Goal: Task Accomplishment & Management: Manage account settings

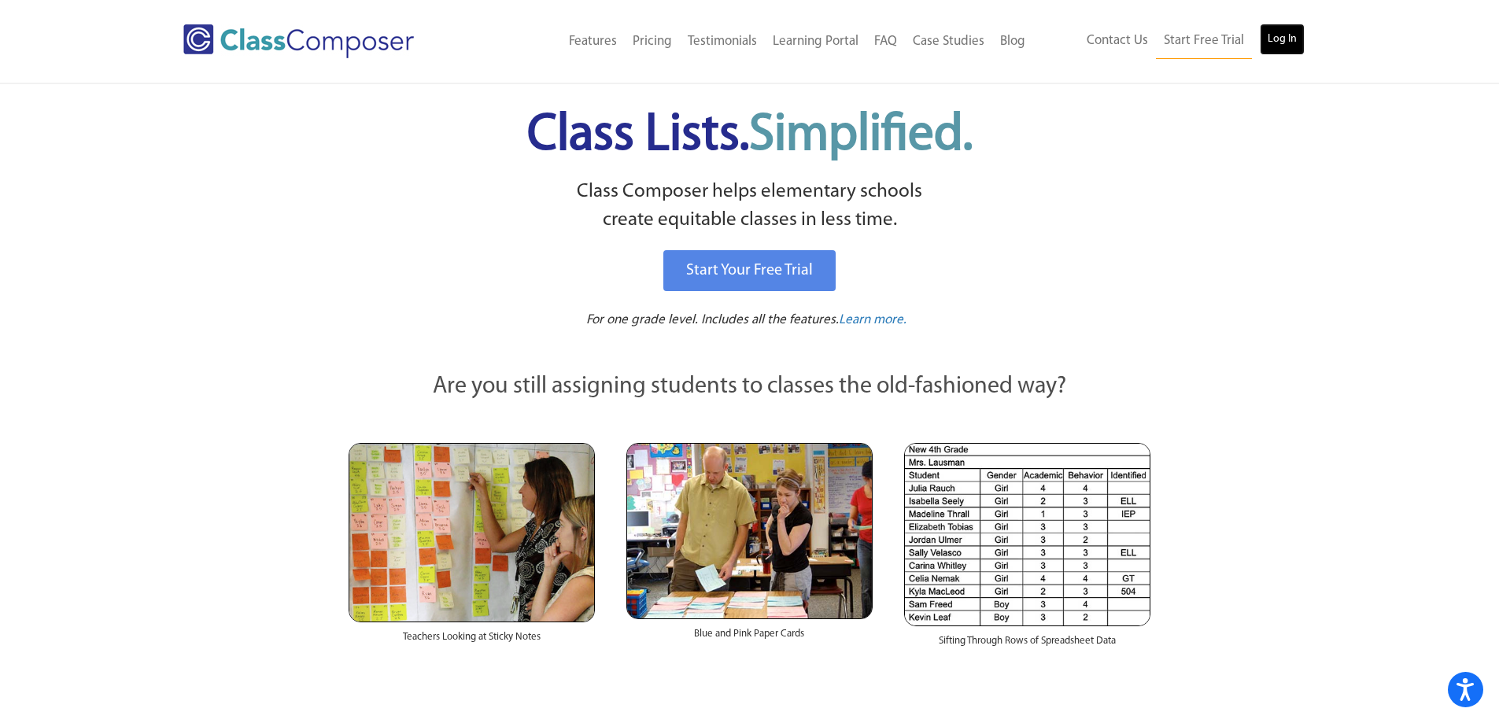
click at [1274, 44] on link "Log In" at bounding box center [1282, 39] width 45 height 31
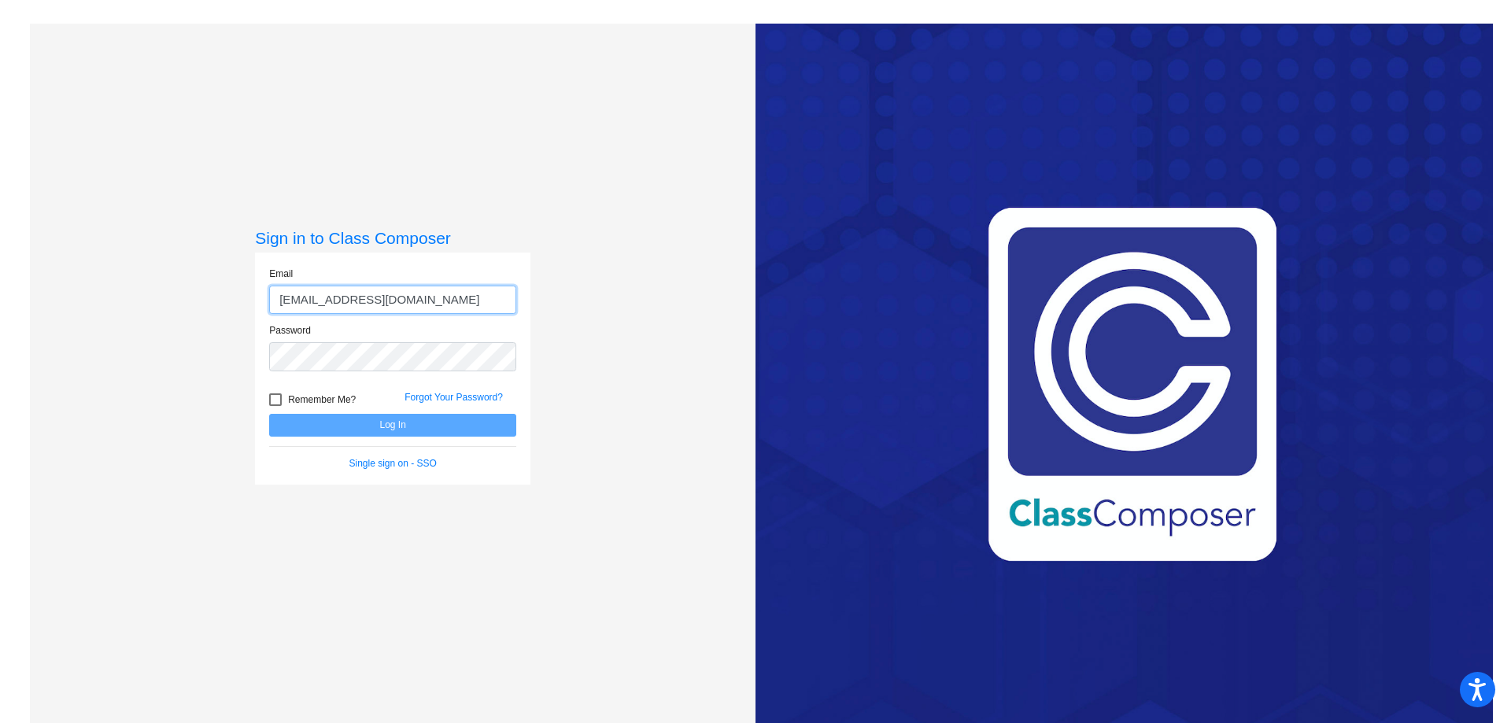
type input "[EMAIL_ADDRESS][DOMAIN_NAME]"
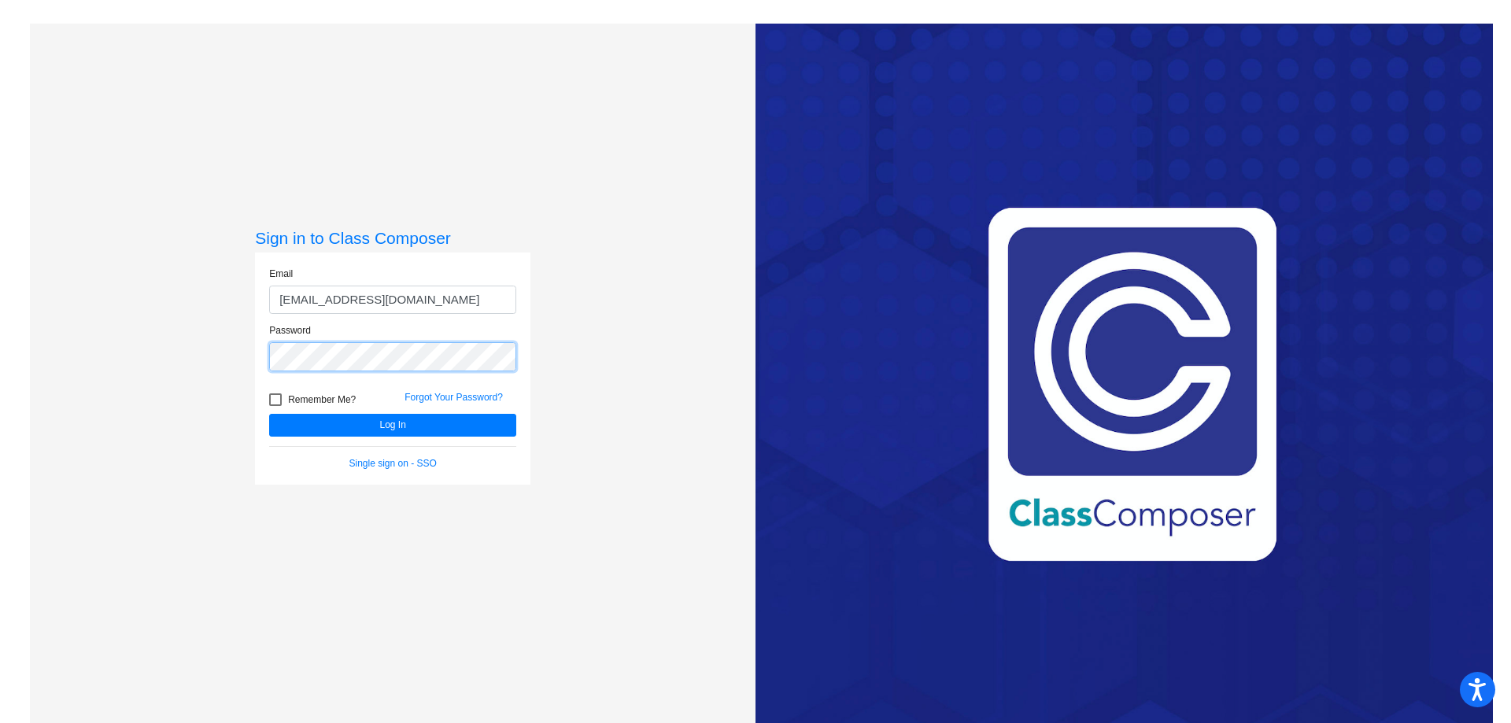
click at [269, 414] on button "Log In" at bounding box center [392, 425] width 247 height 23
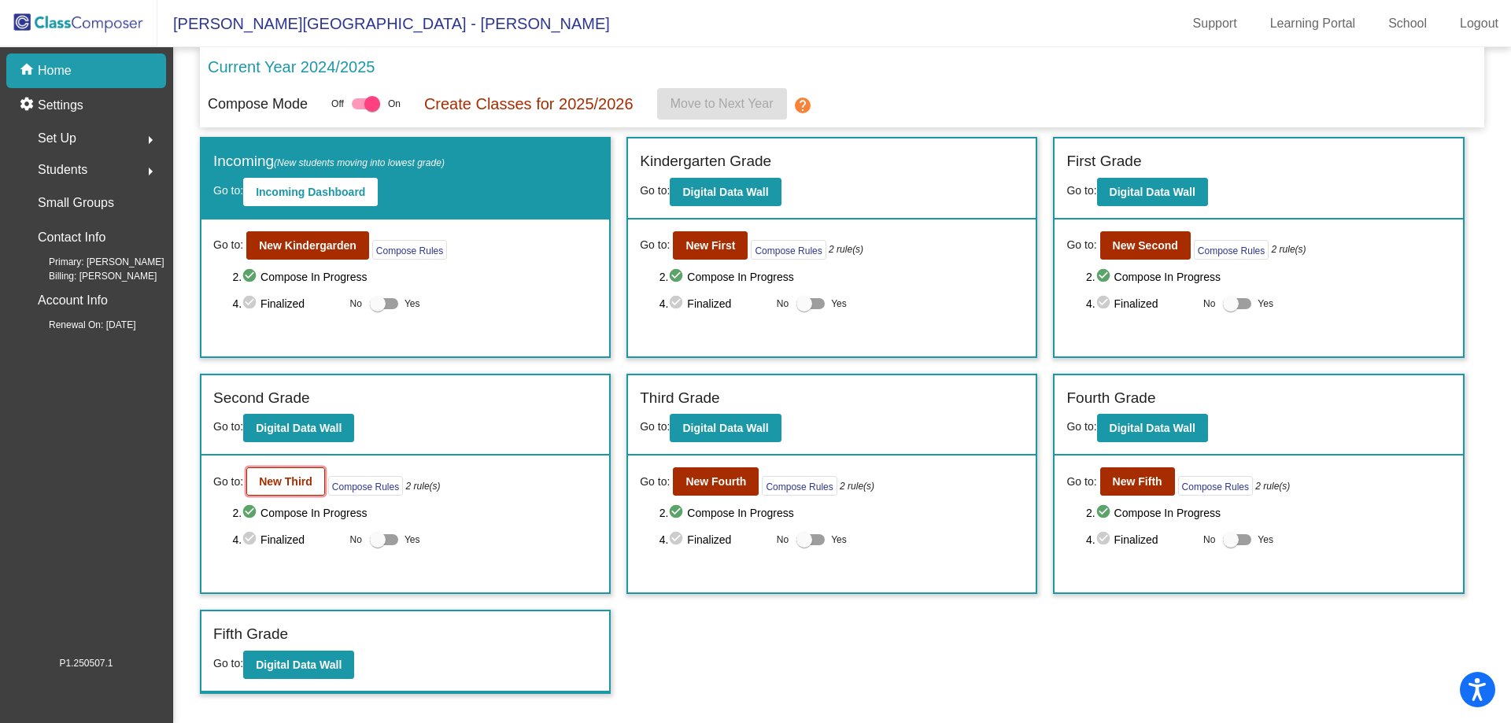
click at [277, 485] on b "New Third" at bounding box center [286, 481] width 54 height 13
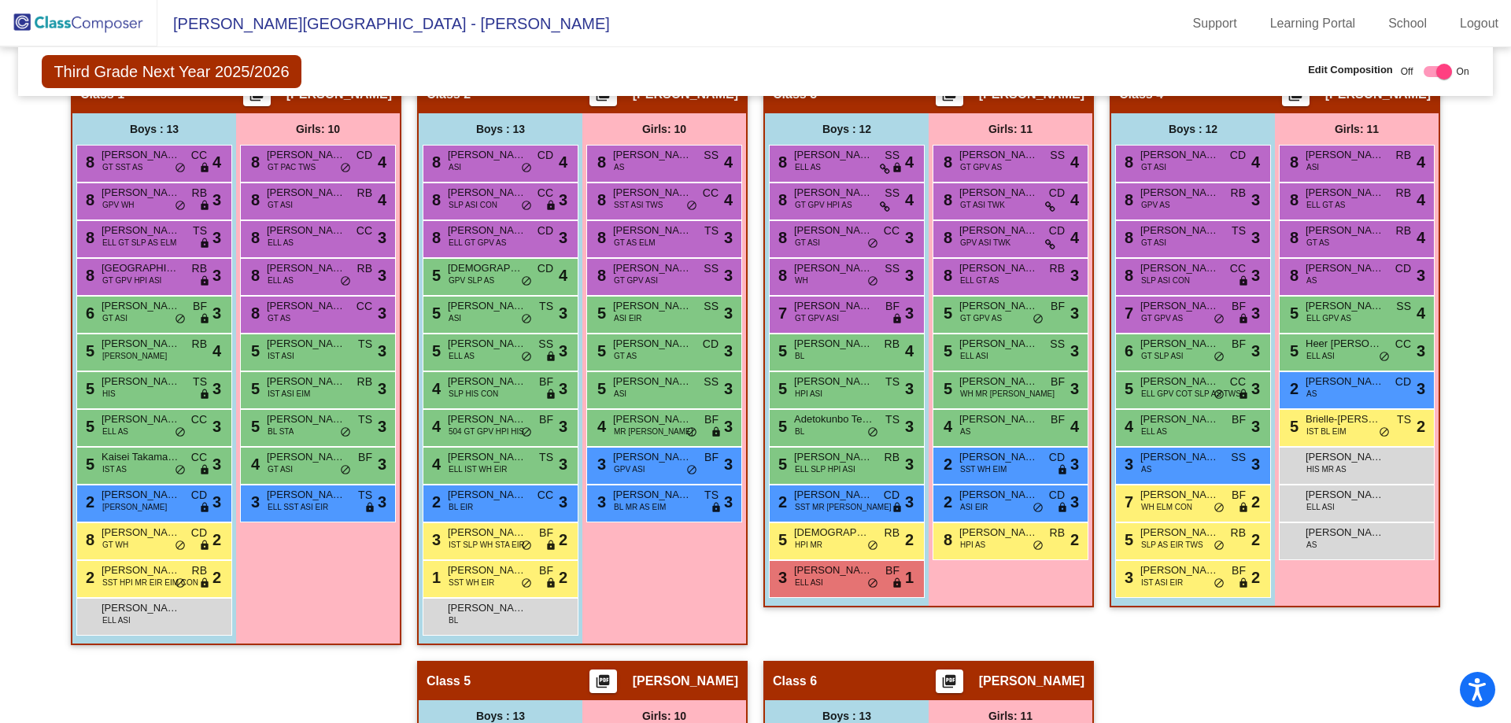
scroll to position [998, 0]
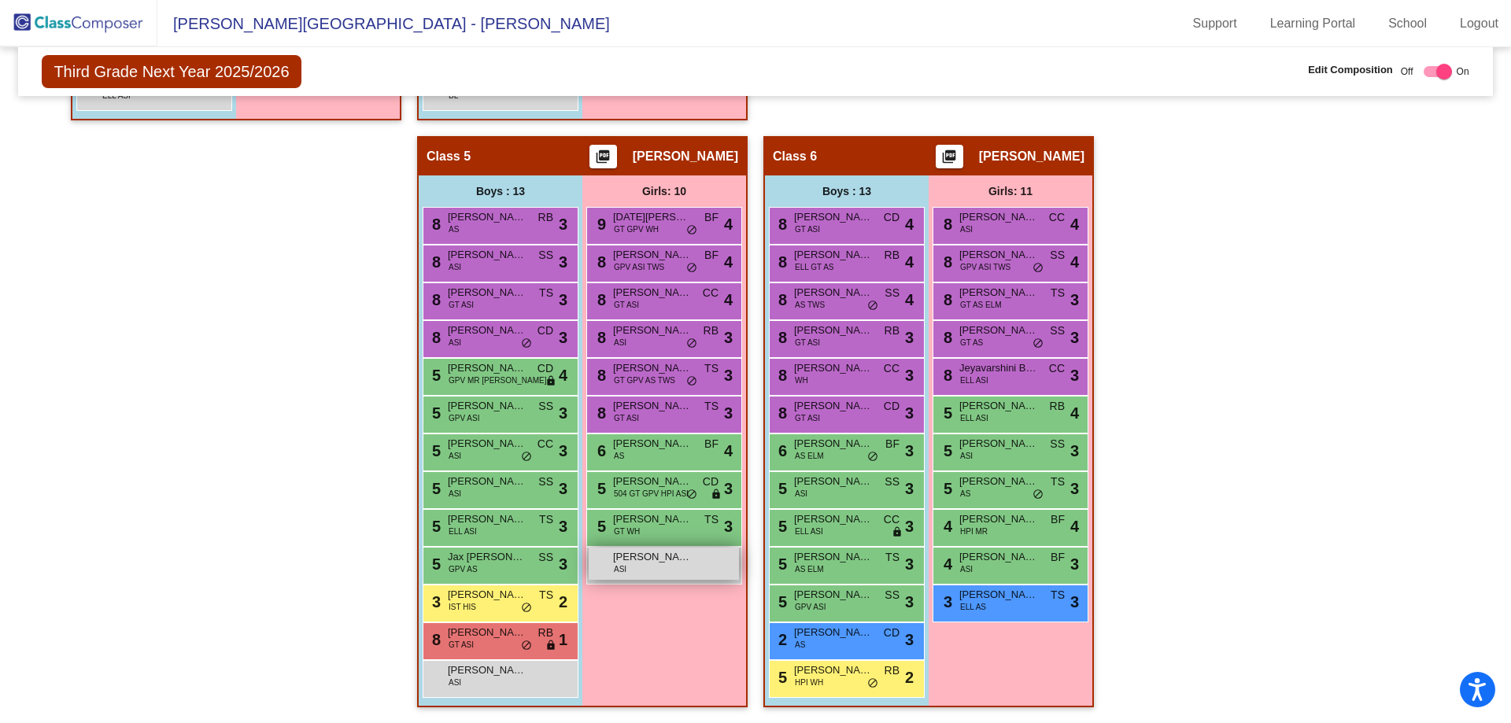
click at [691, 559] on div "[PERSON_NAME] ASI lock do_not_disturb_alt" at bounding box center [664, 564] width 150 height 32
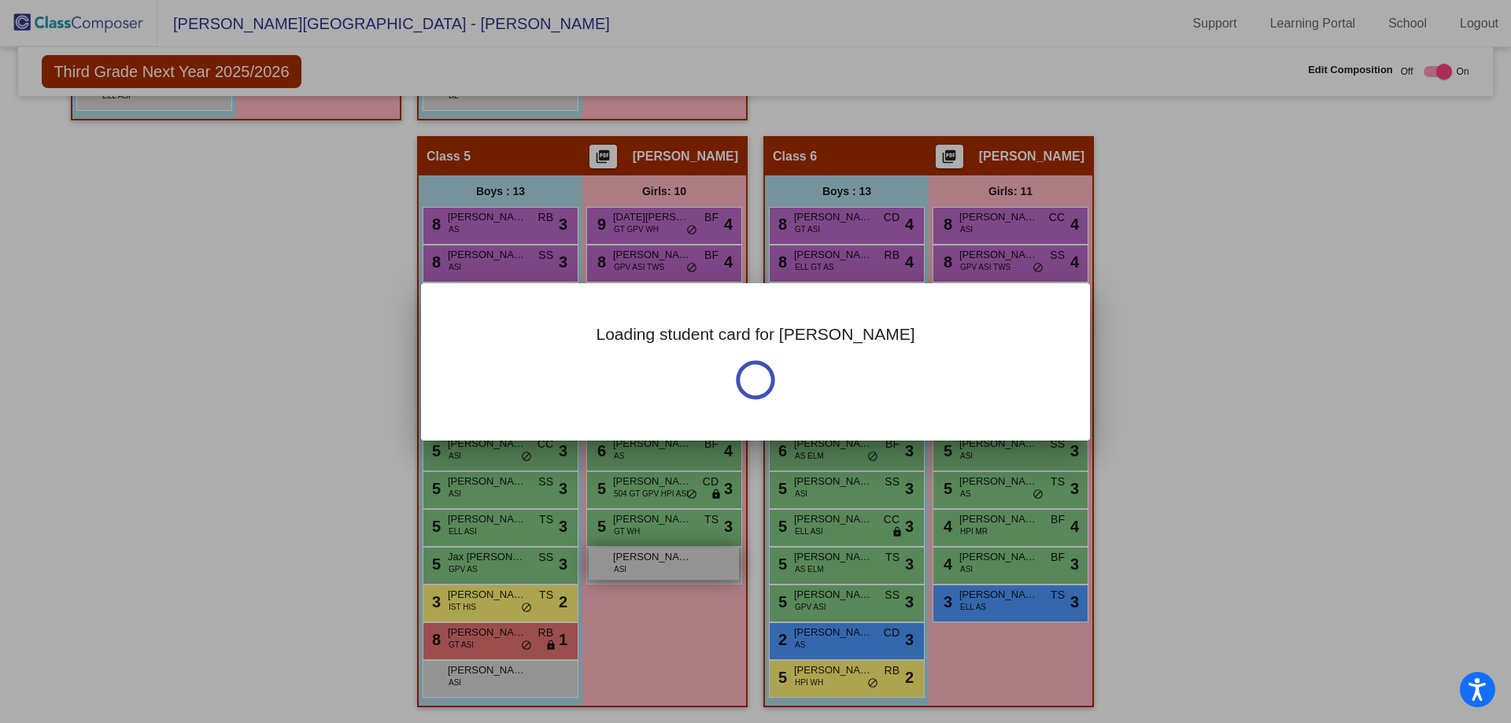
click at [691, 559] on div at bounding box center [755, 361] width 1511 height 723
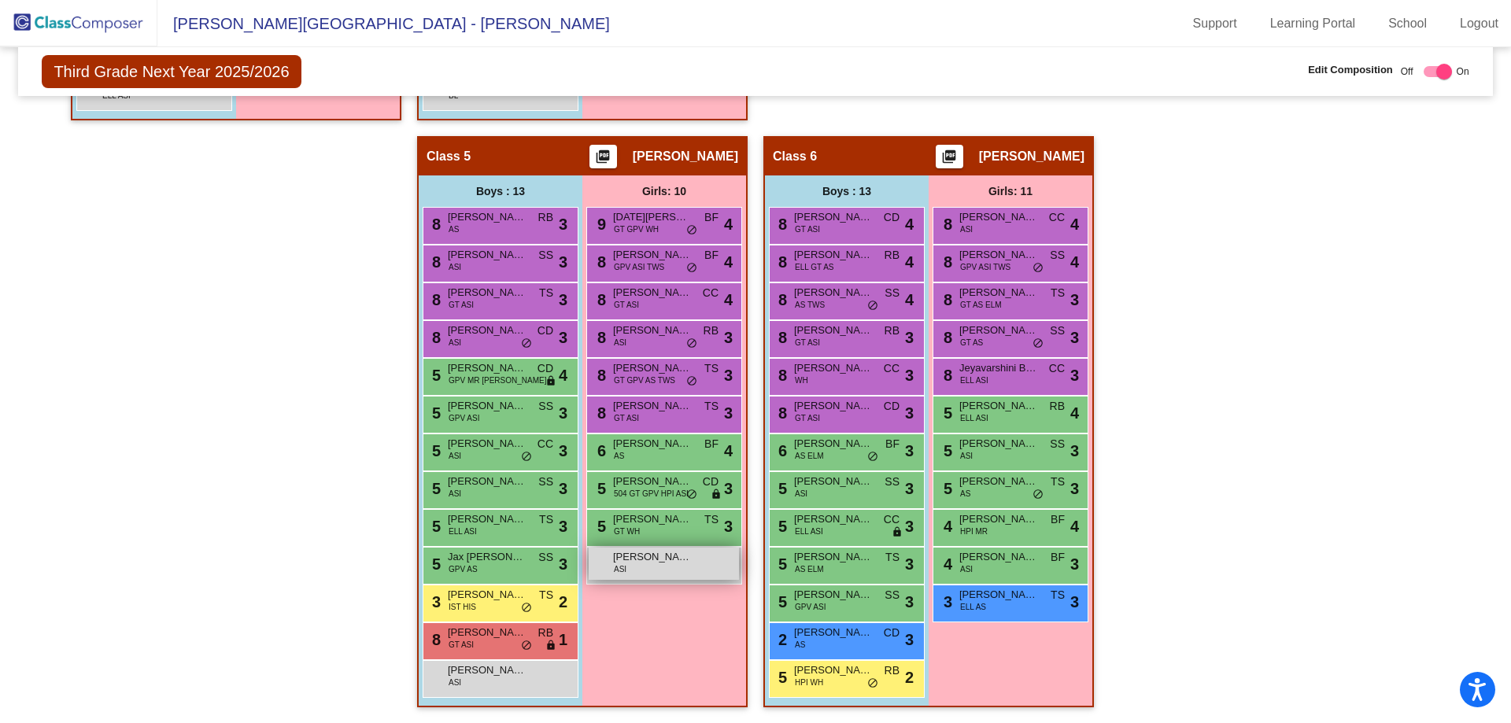
click at [670, 565] on div "[PERSON_NAME] ASI lock do_not_disturb_alt" at bounding box center [664, 564] width 150 height 32
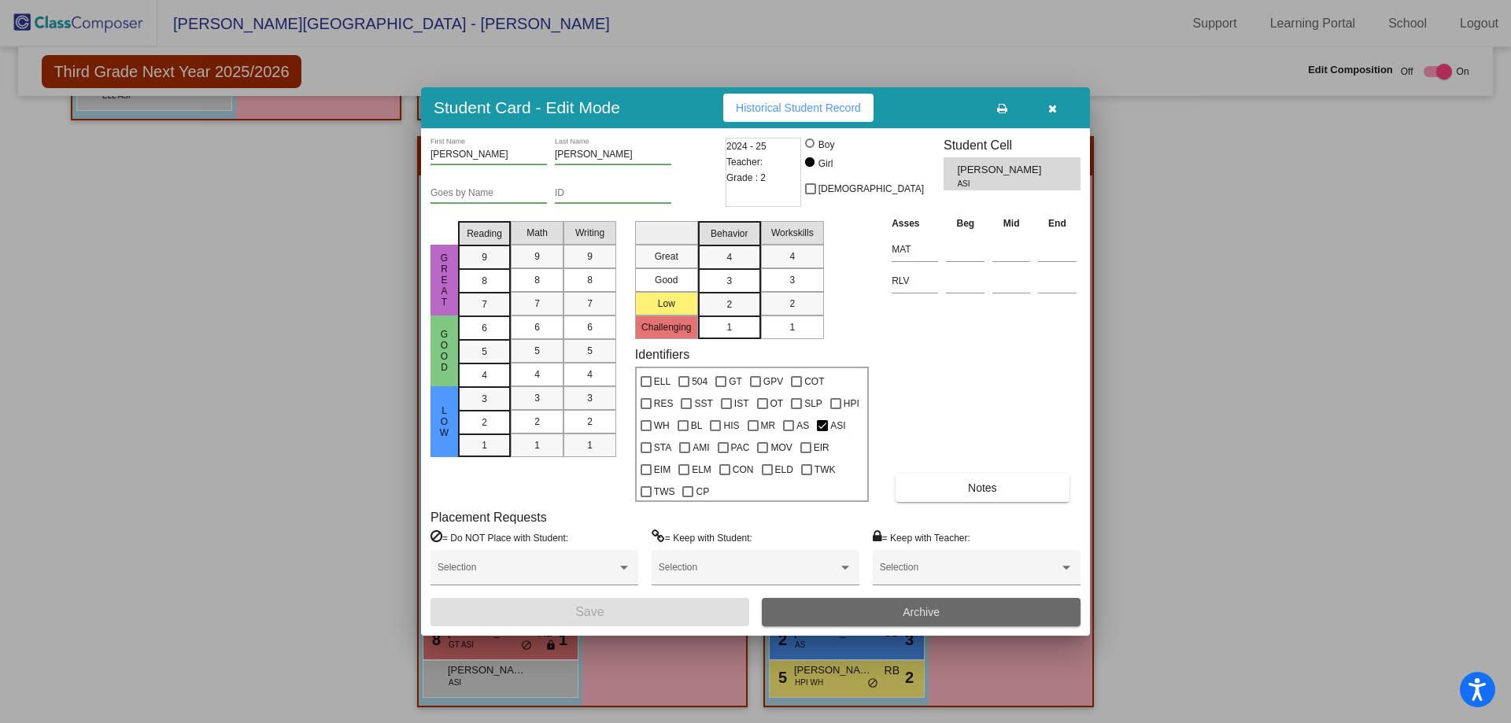
click at [871, 611] on button "Archive" at bounding box center [921, 612] width 319 height 28
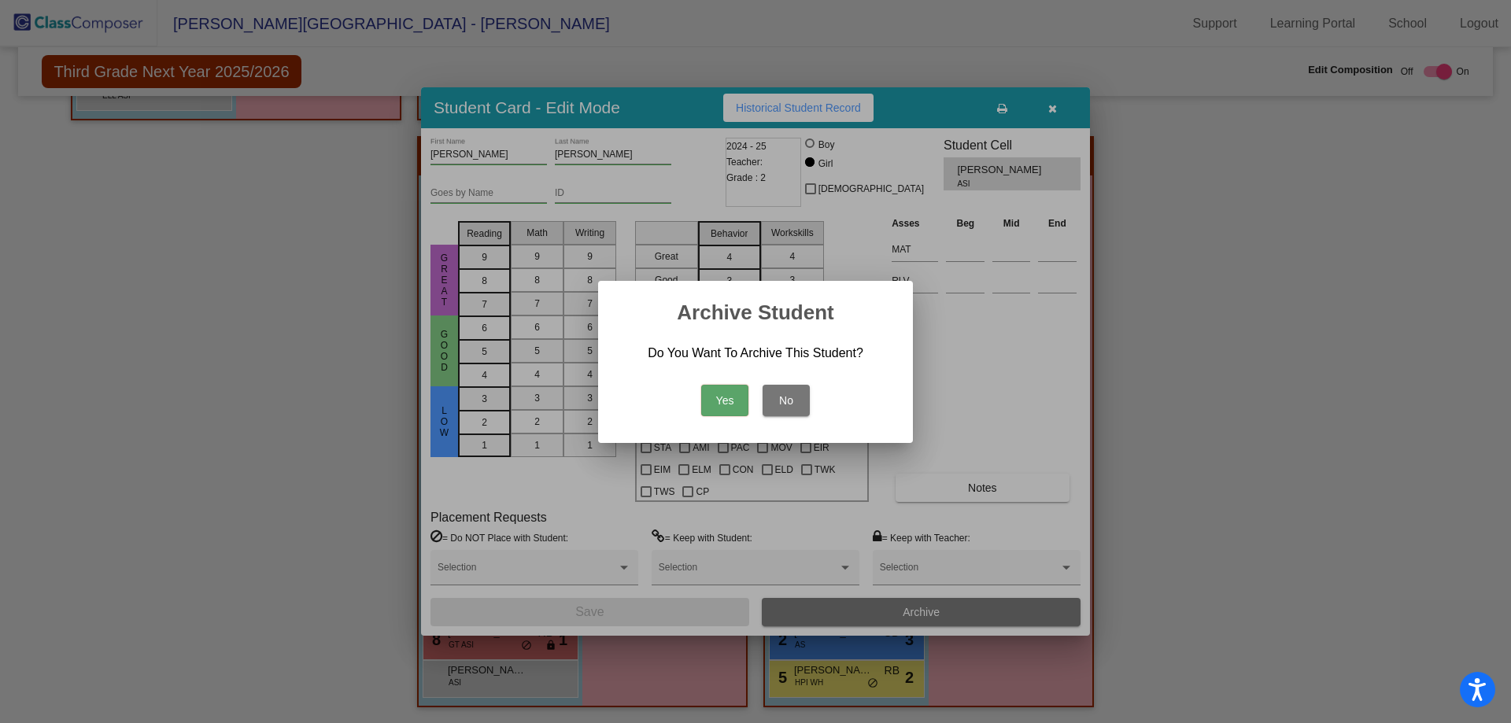
click at [715, 404] on button "Yes" at bounding box center [724, 400] width 47 height 31
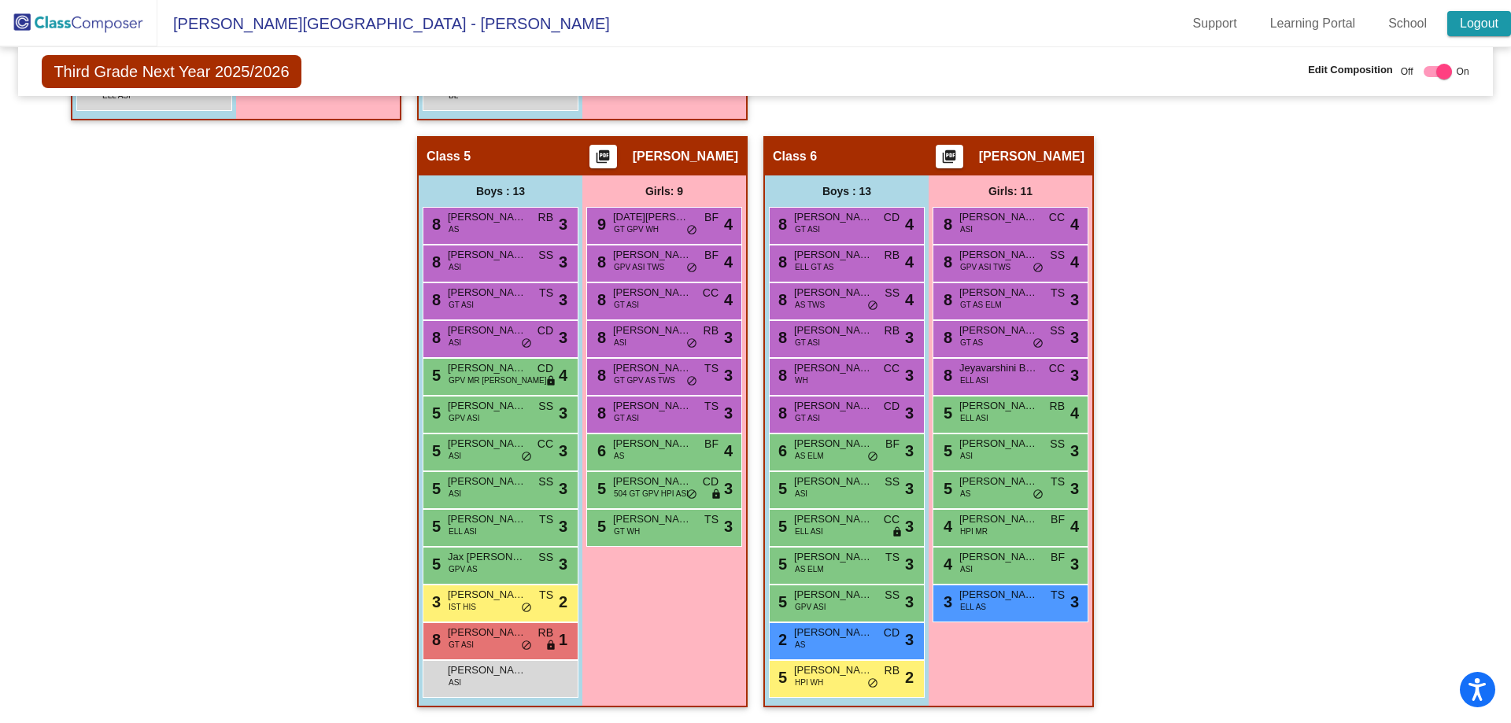
click at [1492, 28] on link "Logout" at bounding box center [1479, 23] width 64 height 25
